Goal: Use online tool/utility: Utilize a website feature to perform a specific function

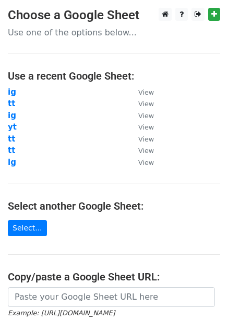
scroll to position [156, 0]
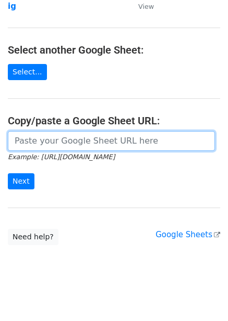
click at [66, 136] on input "url" at bounding box center [111, 141] width 207 height 20
paste input "https://docs.google.com/spreadsheets/d/120KCE9vb1R7FTqtNt7UpYvVHU8FZYIZjr0pVxmn…"
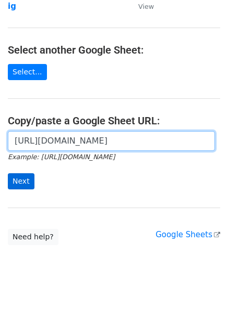
type input "https://docs.google.com/spreadsheets/d/120KCE9vb1R7FTqtNt7UpYvVHU8FZYIZjr0pVxmn…"
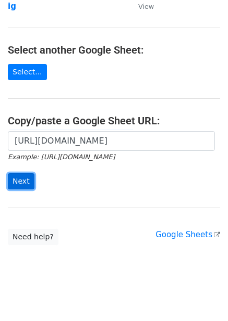
click at [26, 179] on input "Next" at bounding box center [21, 181] width 27 height 16
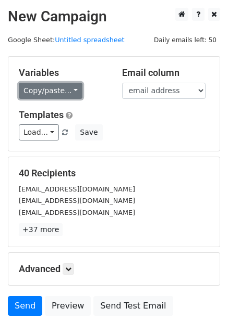
click at [57, 85] on link "Copy/paste..." at bounding box center [51, 91] width 64 height 16
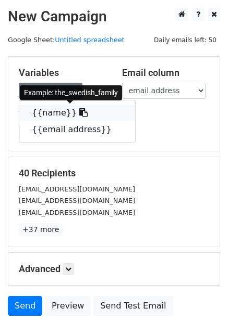
click at [46, 115] on link "{{name}}" at bounding box center [77, 113] width 116 height 17
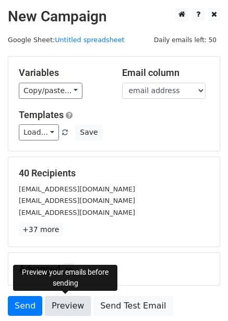
click at [68, 299] on link "Preview" at bounding box center [68, 306] width 46 height 20
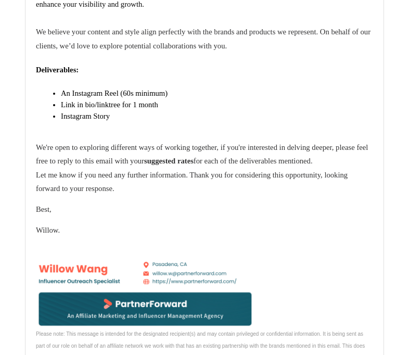
scroll to position [260, 0]
